Goal: Check status: Check status

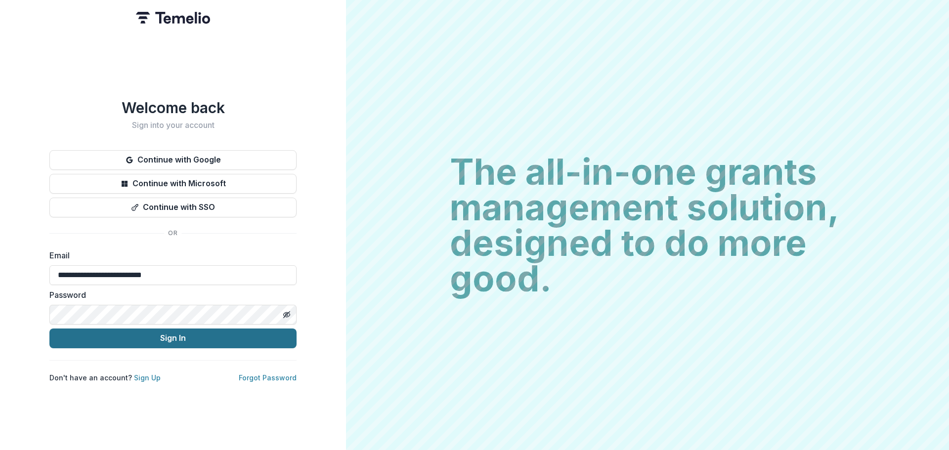
click at [214, 334] on button "Sign In" at bounding box center [172, 339] width 247 height 20
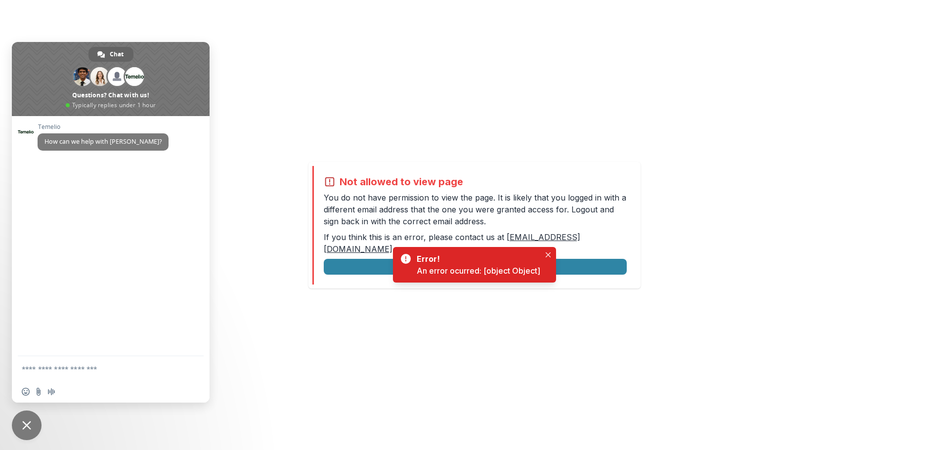
click at [546, 244] on link "[EMAIL_ADDRESS][DOMAIN_NAME]" at bounding box center [452, 243] width 256 height 22
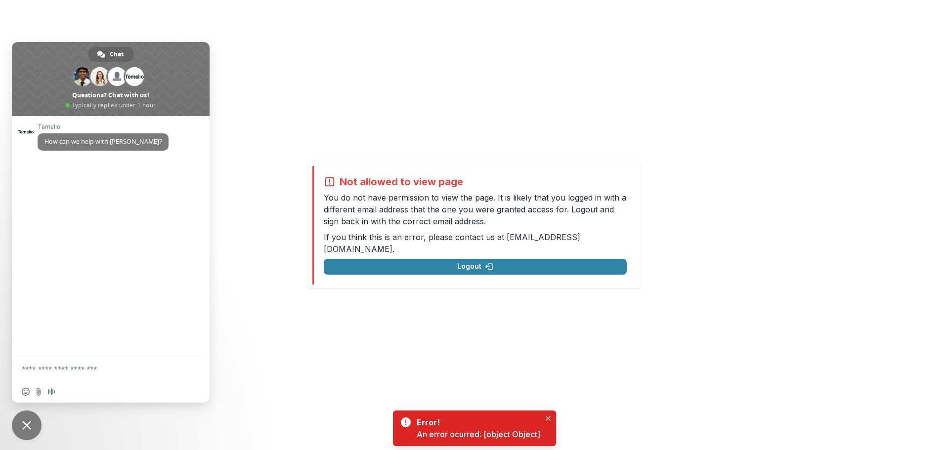
click at [440, 364] on div "Not allowed to view page You do not have permission to view the page. It is lik…" at bounding box center [474, 225] width 949 height 450
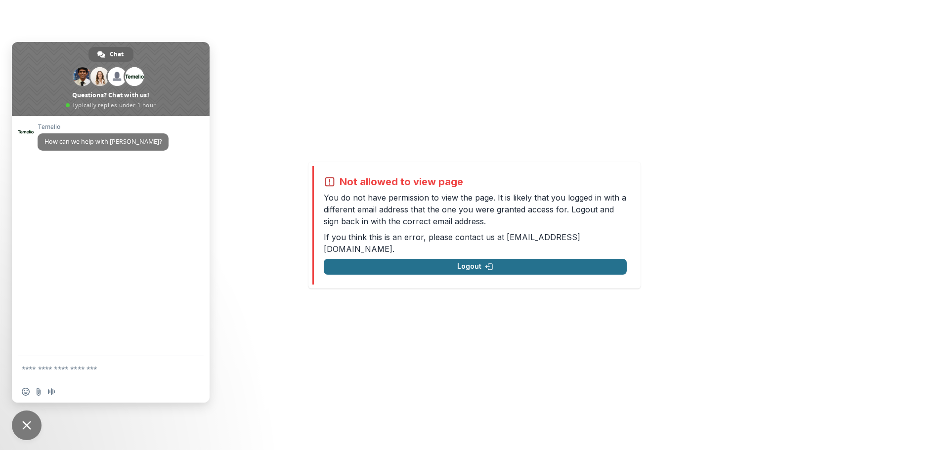
click at [445, 259] on button "Logout" at bounding box center [475, 267] width 303 height 16
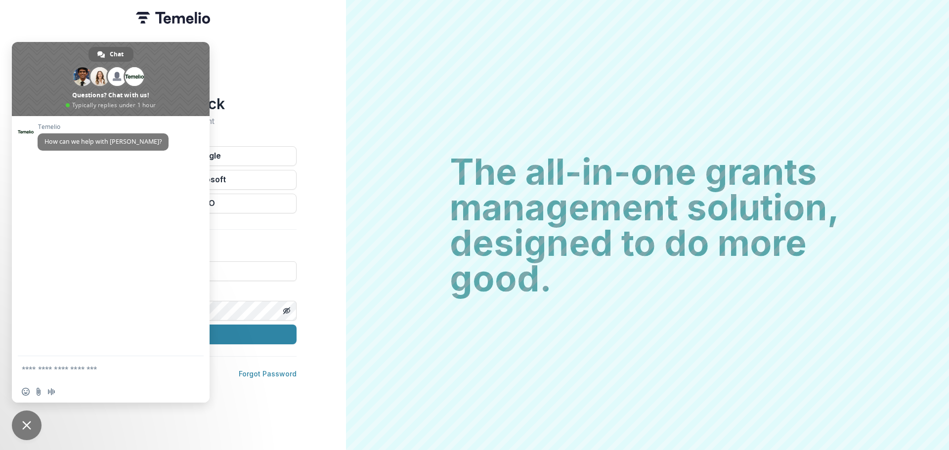
click at [292, 74] on div "Welcome back Sign into your account Continue with Google Continue with Microsof…" at bounding box center [173, 225] width 346 height 450
click at [8, 436] on div "Welcome back Sign into your account Continue with Google Continue with Microsof…" at bounding box center [173, 225] width 346 height 450
click at [23, 429] on span "Close chat" at bounding box center [26, 425] width 9 height 9
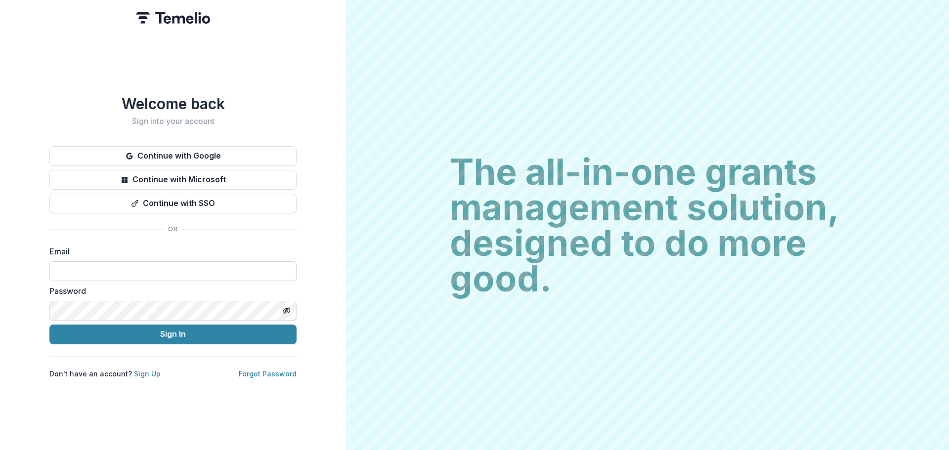
click at [184, 269] on input at bounding box center [172, 271] width 247 height 20
type input "**********"
click at [153, 298] on div "Password" at bounding box center [172, 303] width 247 height 36
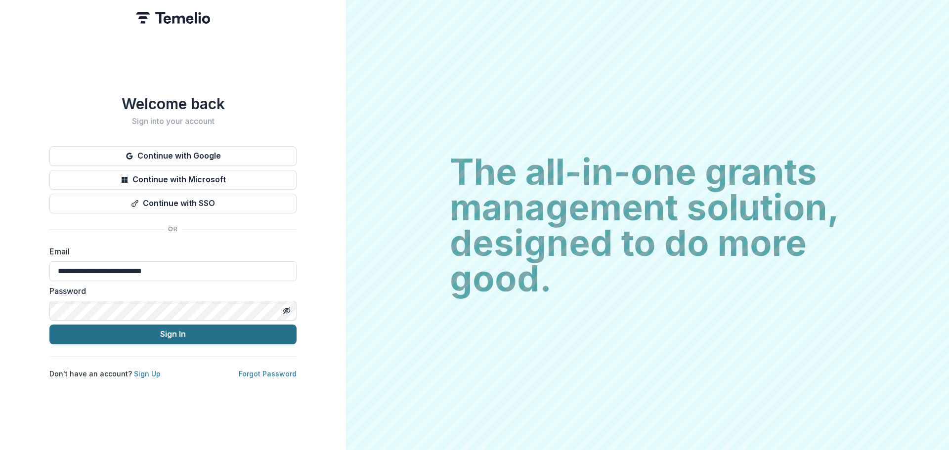
click at [148, 334] on button "Sign In" at bounding box center [172, 335] width 247 height 20
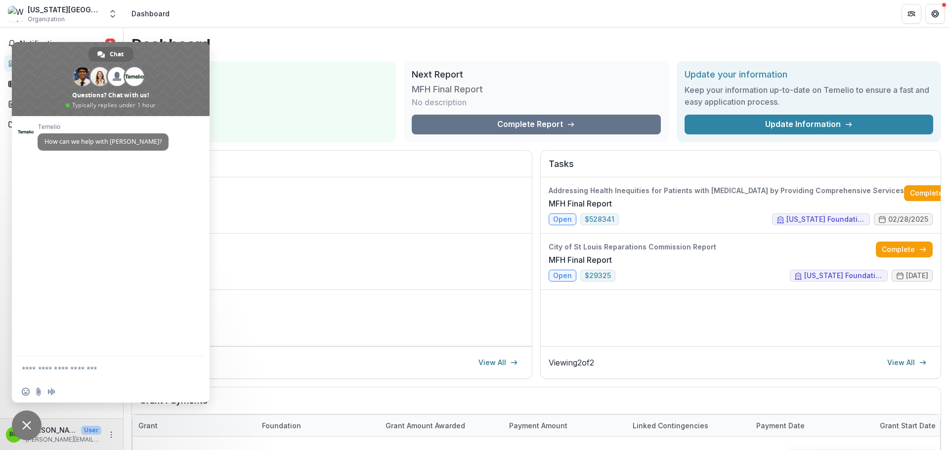
click at [32, 429] on span "Close chat" at bounding box center [27, 426] width 30 height 30
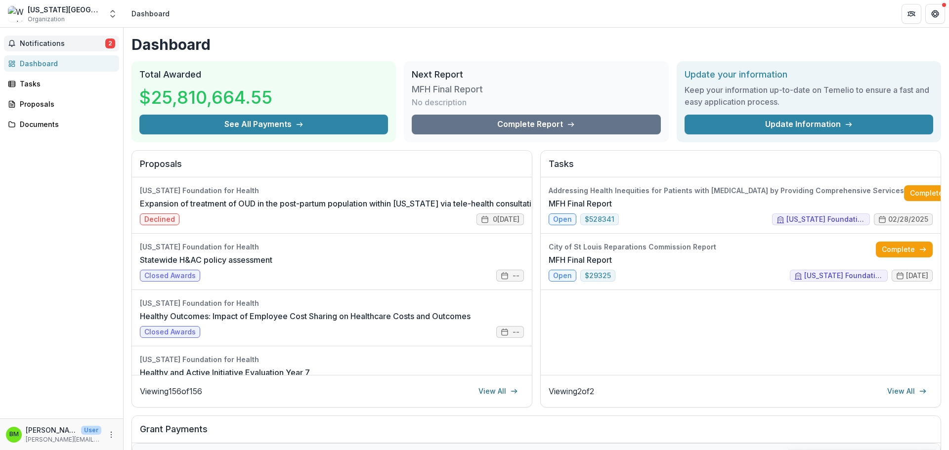
click at [30, 45] on span "Notifications" at bounding box center [62, 44] width 85 height 8
click at [25, 79] on div "Tasks" at bounding box center [65, 84] width 91 height 10
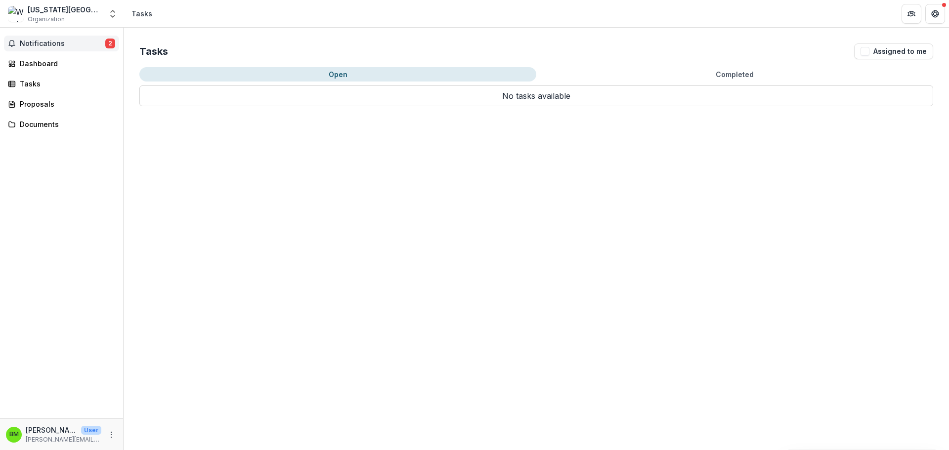
click at [42, 43] on span "Notifications" at bounding box center [62, 44] width 85 height 8
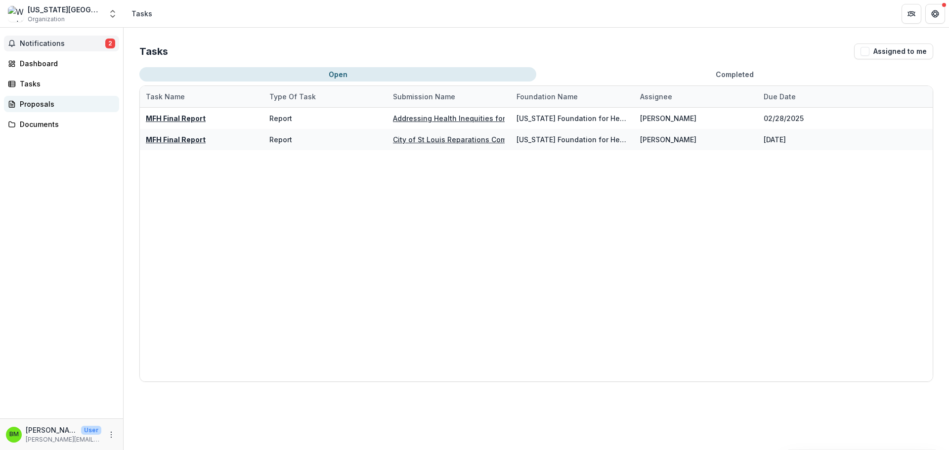
click at [42, 104] on div "Proposals" at bounding box center [65, 104] width 91 height 10
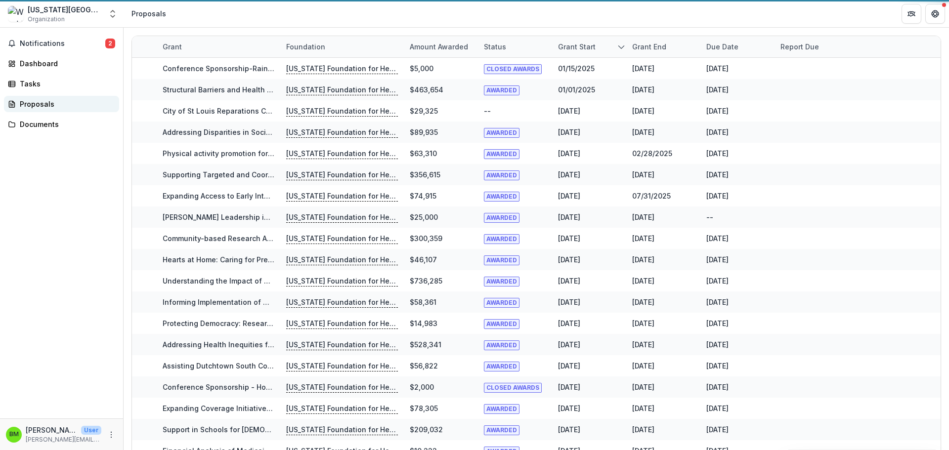
click at [40, 103] on div "Proposals" at bounding box center [65, 104] width 91 height 10
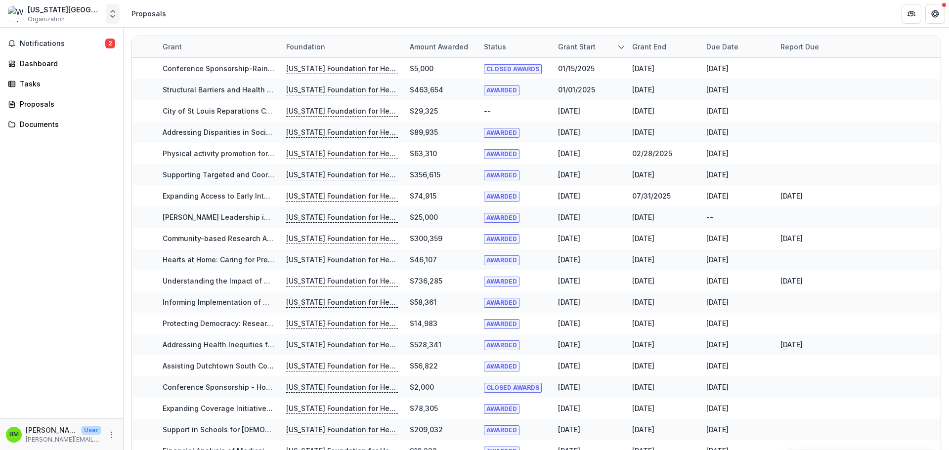
click at [63, 8] on div "Washington University" at bounding box center [65, 9] width 74 height 10
click at [116, 14] on icon "Open entity switcher" at bounding box center [113, 14] width 10 height 10
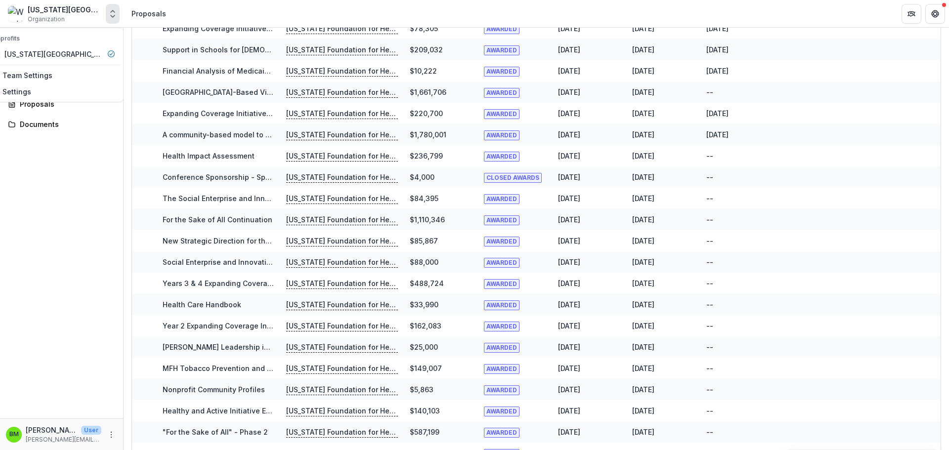
scroll to position [544, 0]
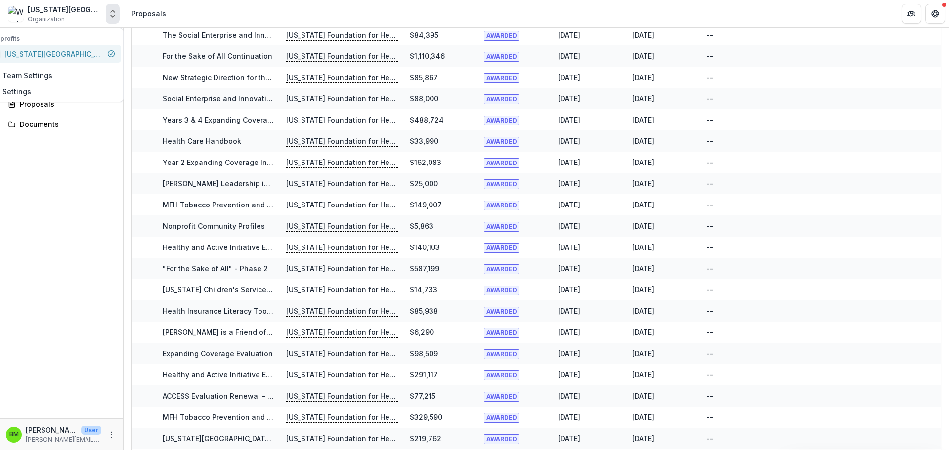
click at [43, 53] on div "Washington University" at bounding box center [53, 54] width 99 height 10
click at [45, 79] on link "Team Settings" at bounding box center [52, 75] width 138 height 16
click at [54, 178] on div "Notifications 2 Dashboard Tasks Proposals Documents" at bounding box center [61, 223] width 123 height 391
click at [38, 124] on div "Documents" at bounding box center [65, 124] width 91 height 10
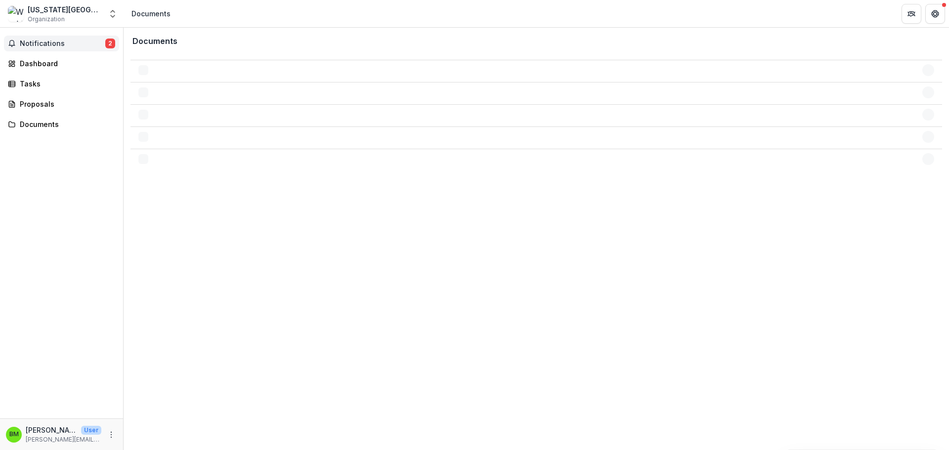
click at [44, 46] on span "Notifications" at bounding box center [62, 44] width 85 height 8
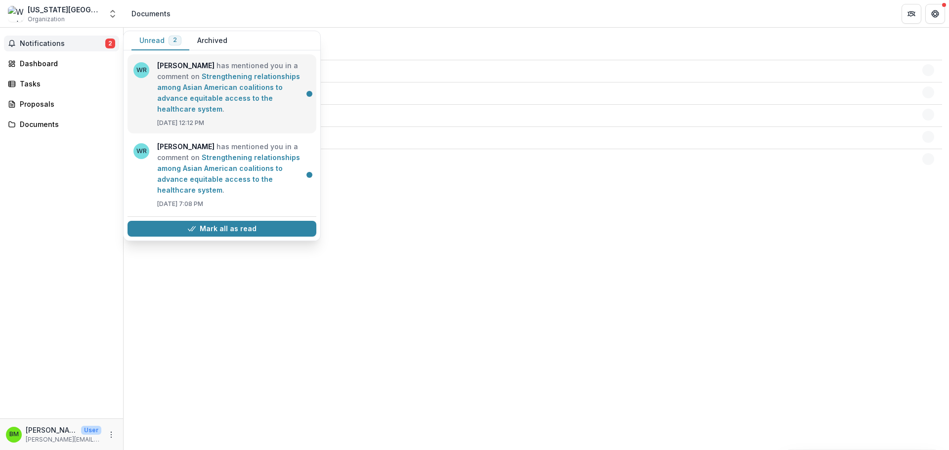
click at [262, 96] on link "Strengthening relationships among Asian American coalitions to advance equitabl…" at bounding box center [228, 92] width 143 height 41
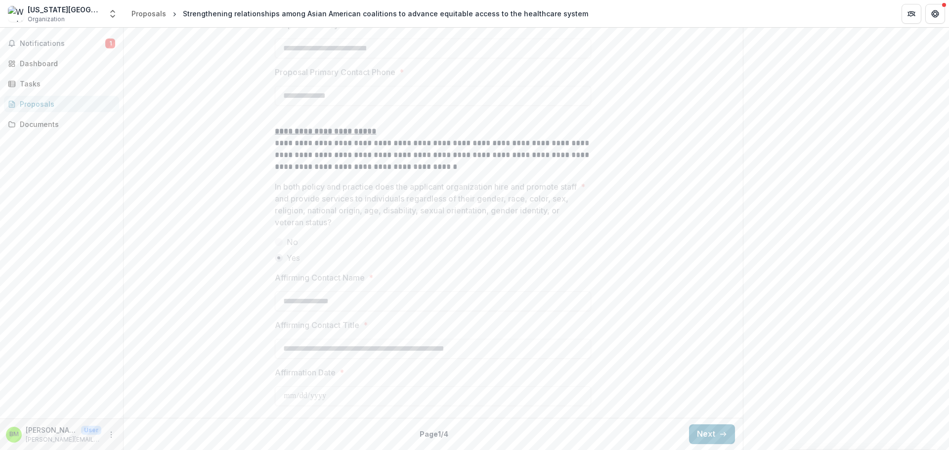
scroll to position [1484, 0]
click at [705, 434] on button "Next" at bounding box center [712, 434] width 46 height 20
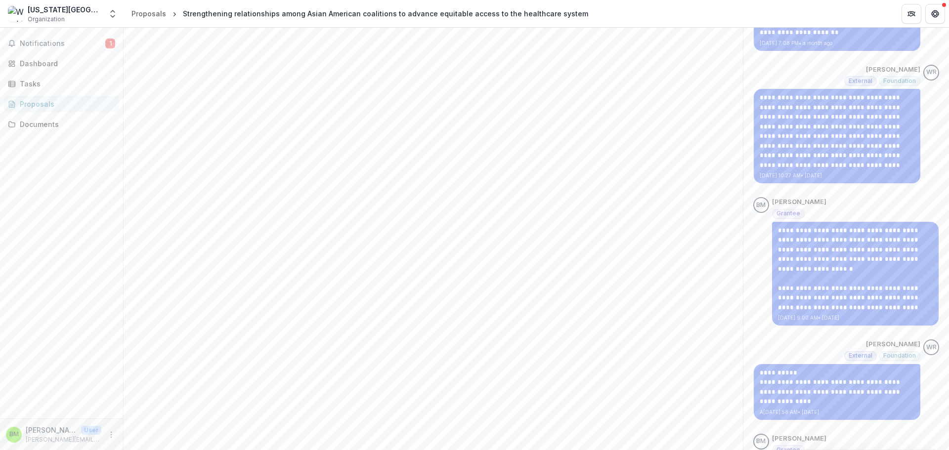
scroll to position [463, 0]
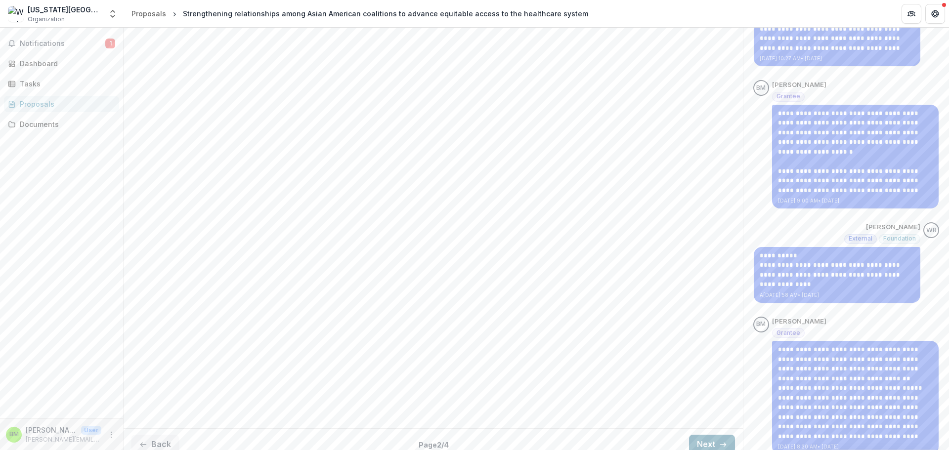
click at [713, 435] on button "Next" at bounding box center [712, 445] width 46 height 20
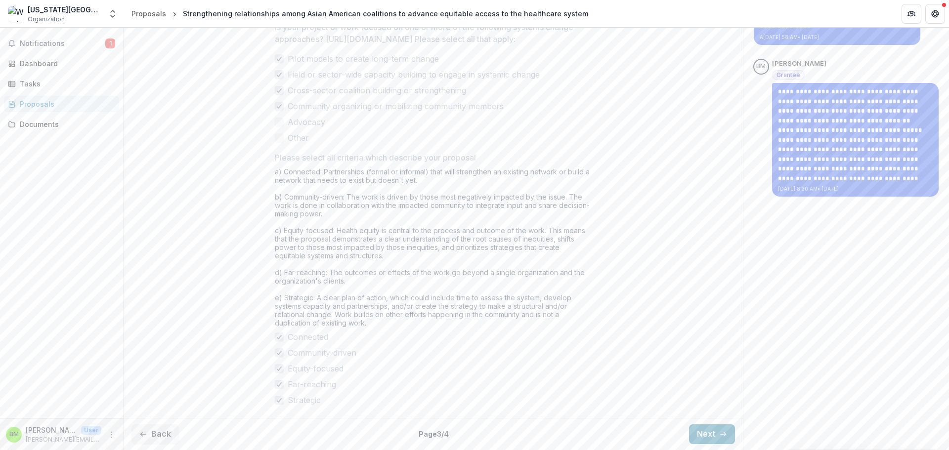
scroll to position [808, 0]
click at [708, 435] on button "Next" at bounding box center [712, 434] width 46 height 20
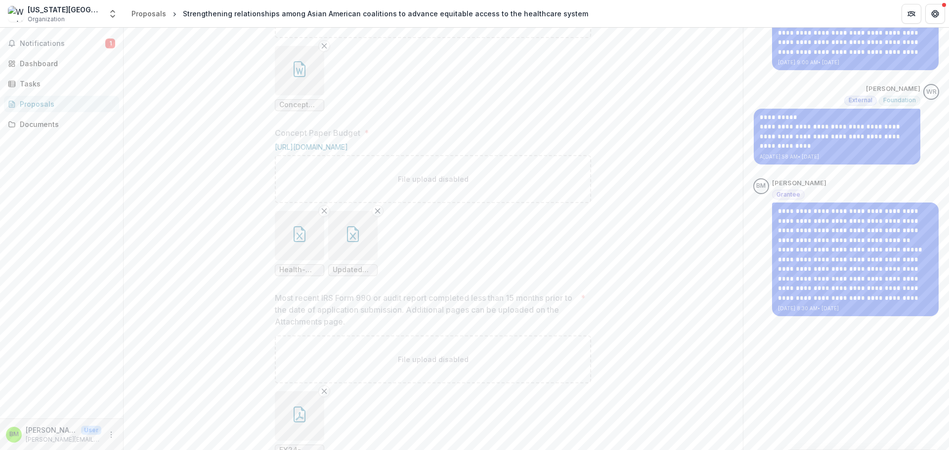
scroll to position [591, 0]
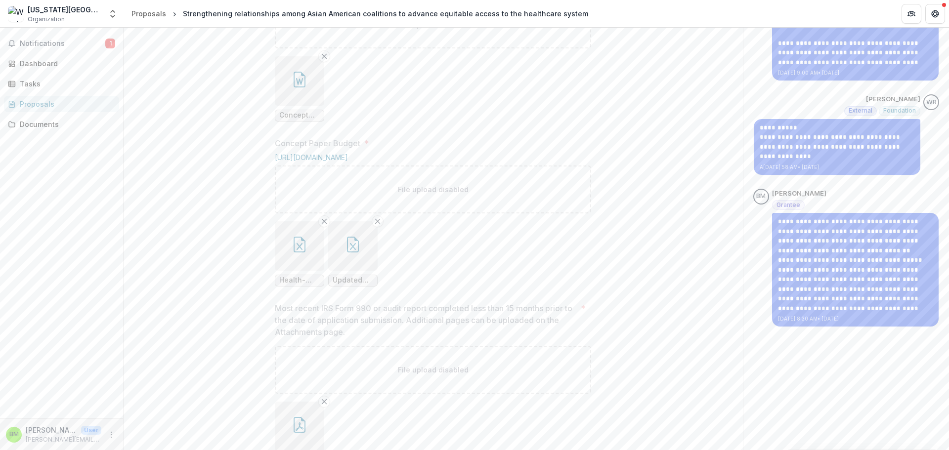
click at [288, 271] on button "button" at bounding box center [299, 245] width 49 height 49
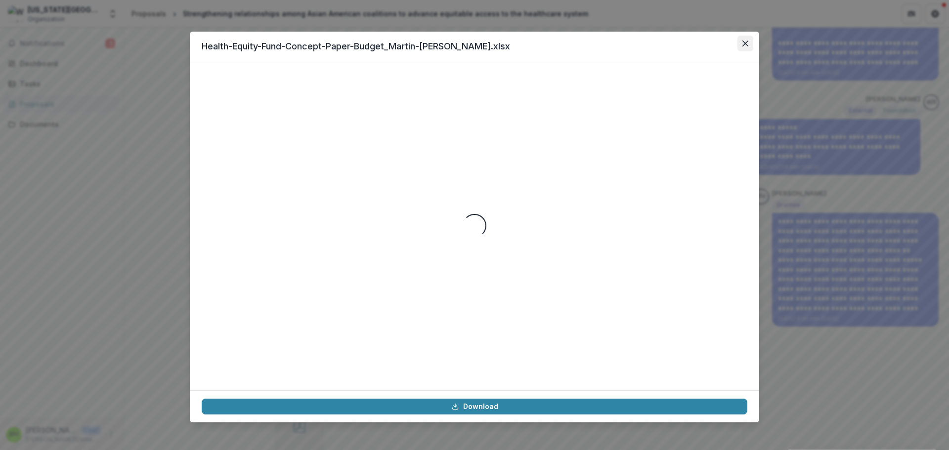
click at [744, 45] on icon "Close" at bounding box center [745, 44] width 6 height 6
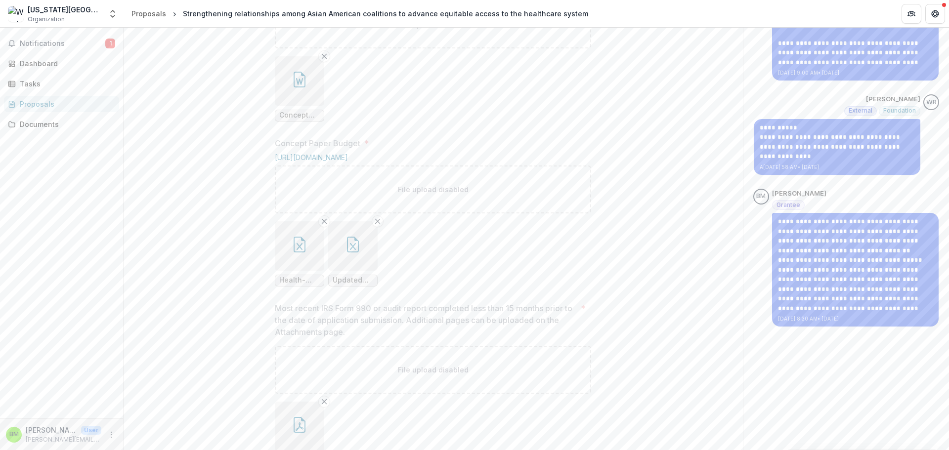
click at [362, 271] on button "button" at bounding box center [352, 245] width 49 height 49
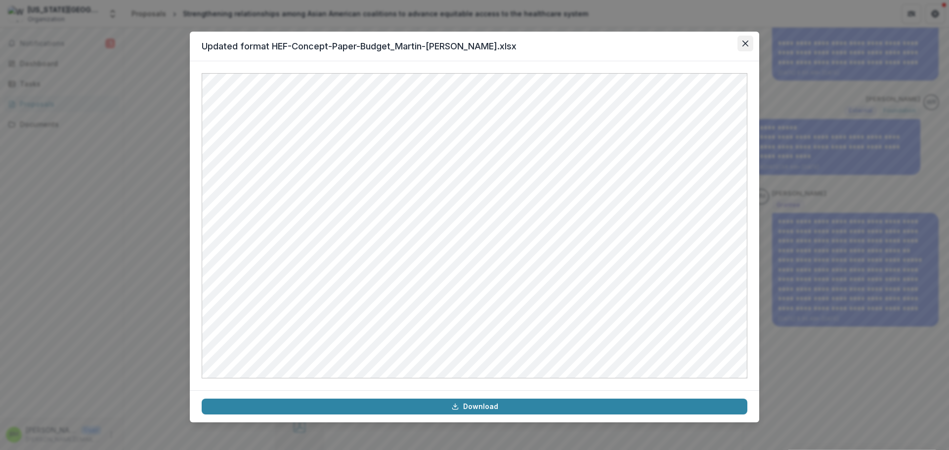
click at [742, 48] on button "Close" at bounding box center [745, 44] width 16 height 16
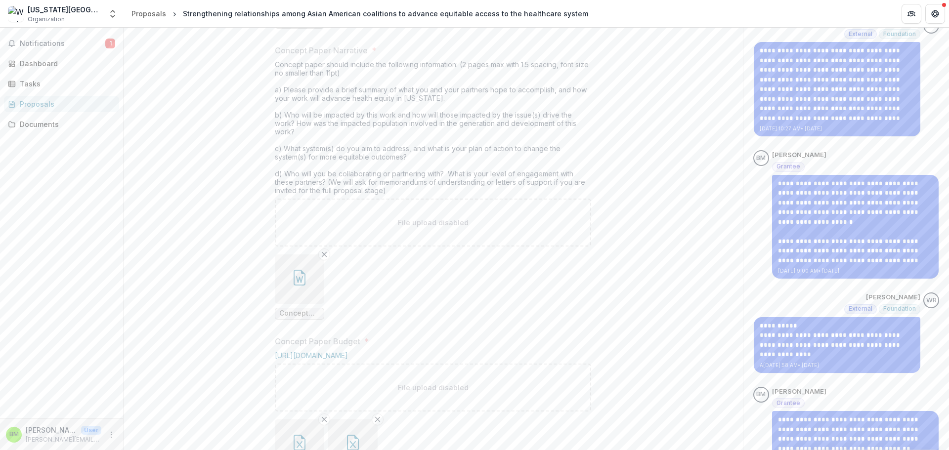
scroll to position [393, 0]
